Goal: Task Accomplishment & Management: Manage account settings

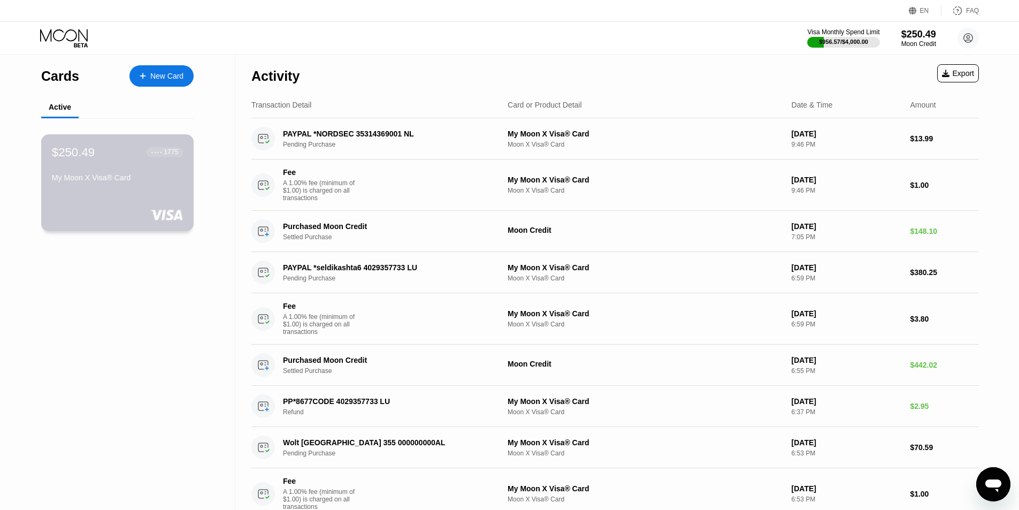
click at [131, 176] on div "$250.49 ● ● ● ● 1775 My Moon X Visa® Card" at bounding box center [117, 165] width 131 height 41
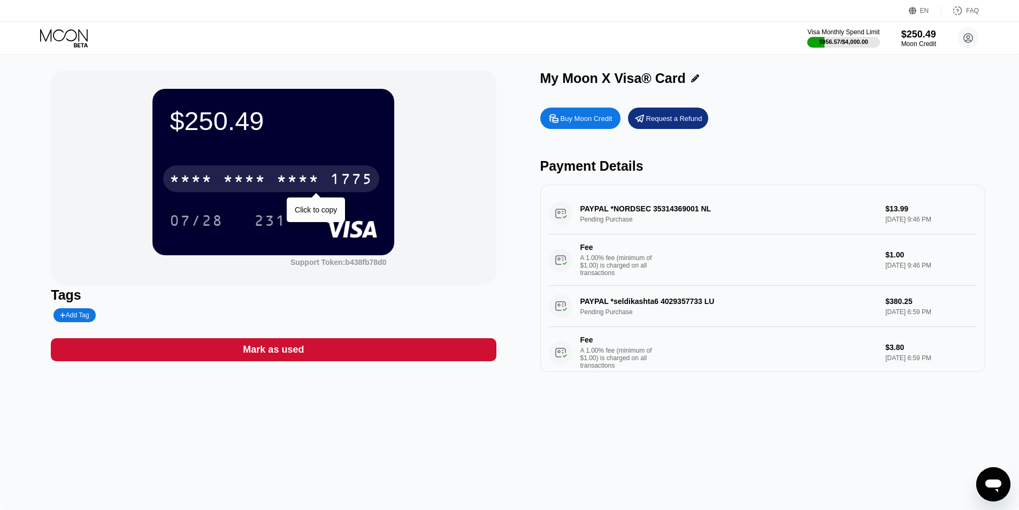
click at [257, 174] on div "* * * *" at bounding box center [244, 180] width 43 height 17
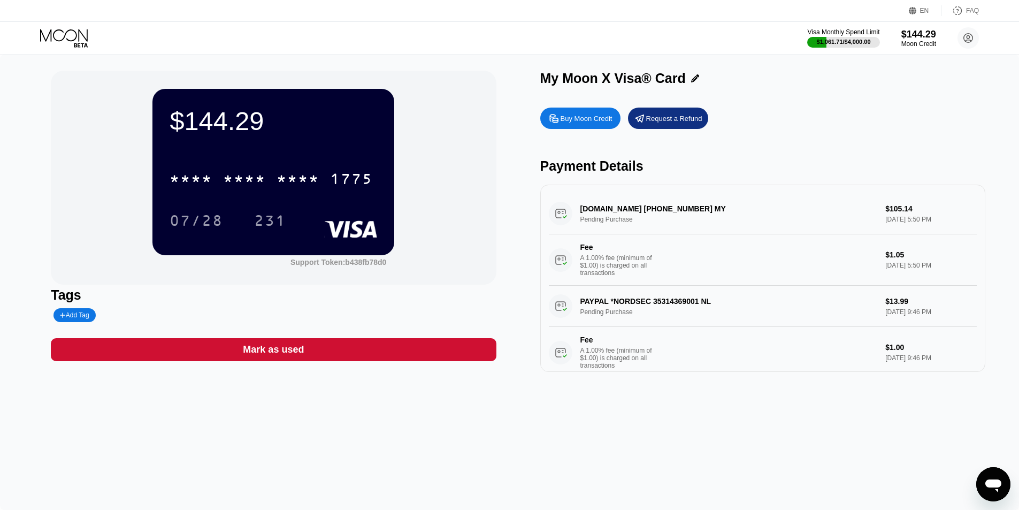
click at [842, 119] on div "Buy Moon Credit Request a Refund" at bounding box center [762, 118] width 445 height 21
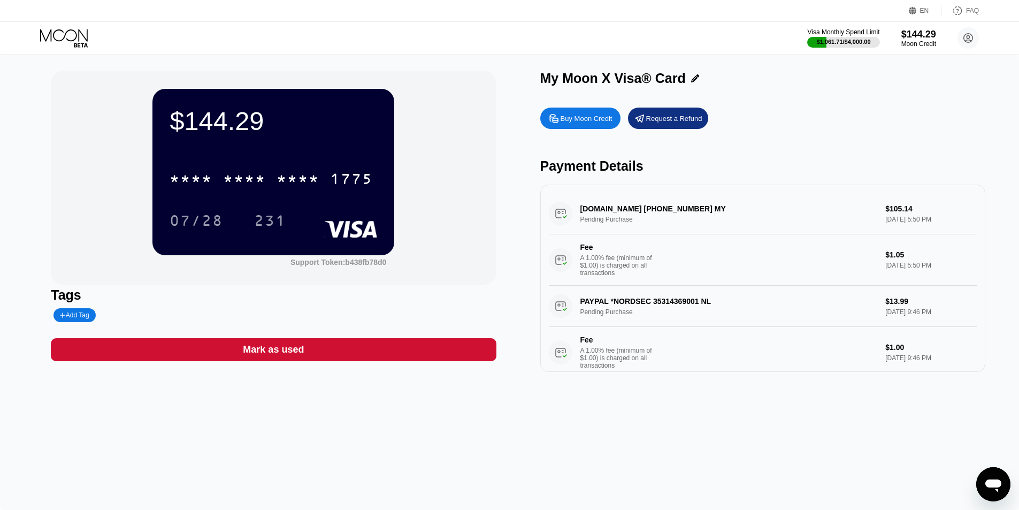
click at [842, 119] on div "Buy Moon Credit Request a Refund" at bounding box center [762, 118] width 445 height 21
